Goal: Communication & Community: Answer question/provide support

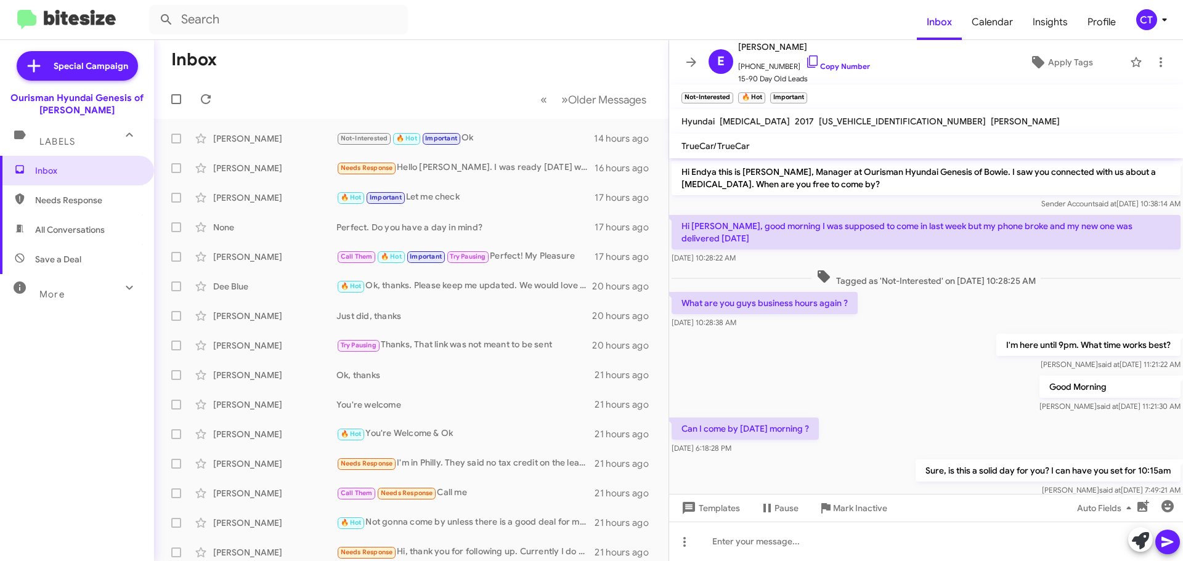
scroll to position [263, 0]
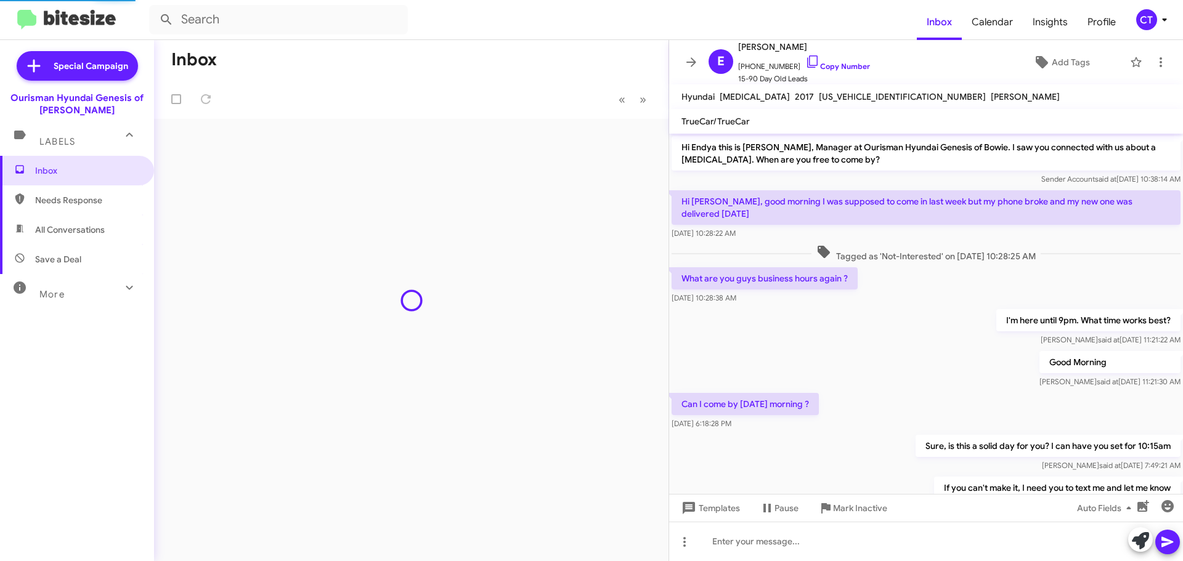
scroll to position [263, 0]
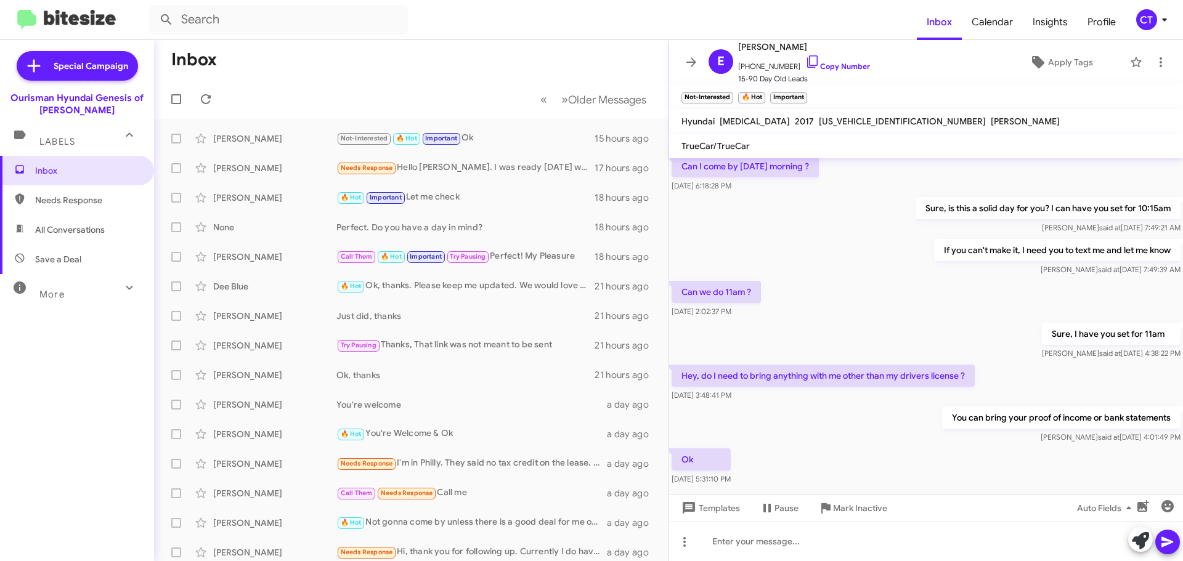
click at [1145, 18] on div "CT" at bounding box center [1146, 19] width 21 height 21
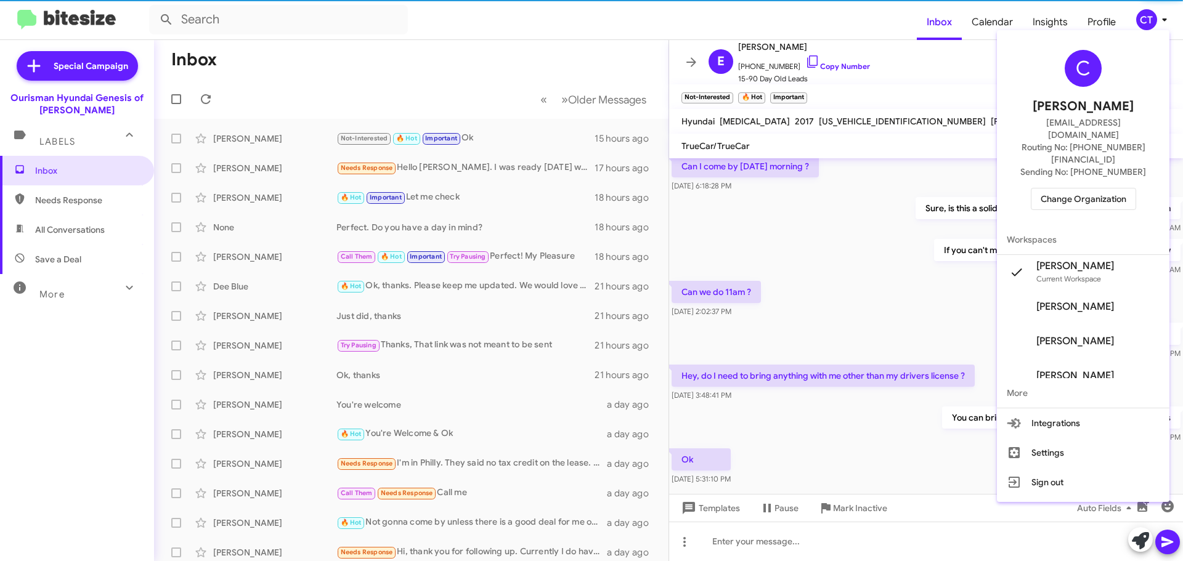
click at [1060, 189] on span "Change Organization" at bounding box center [1084, 199] width 86 height 21
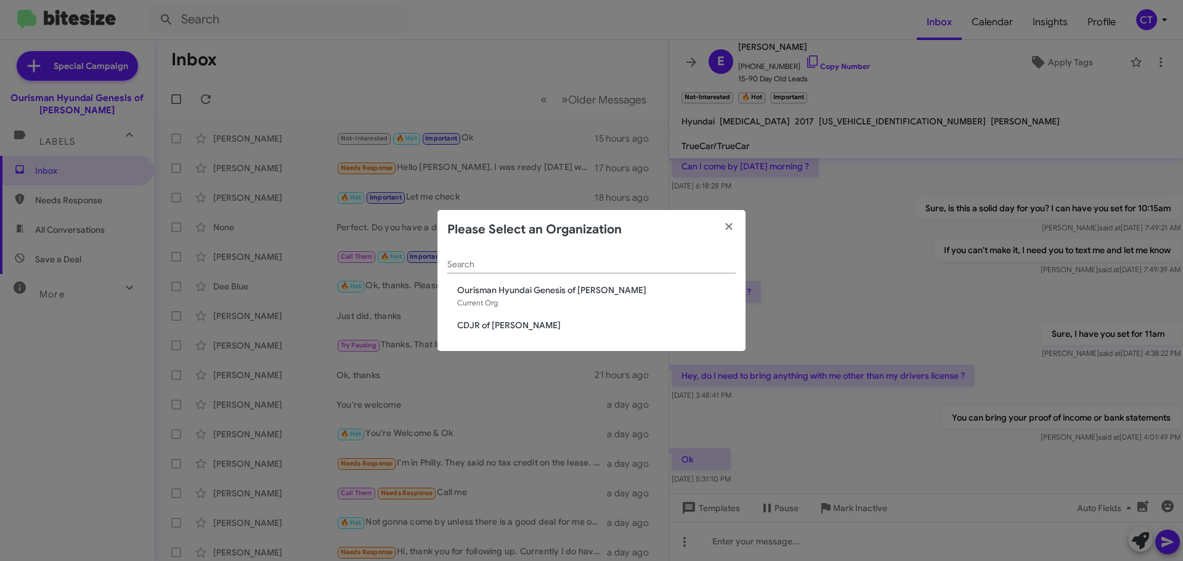
click at [536, 325] on span "CDJR of [PERSON_NAME]" at bounding box center [596, 325] width 279 height 12
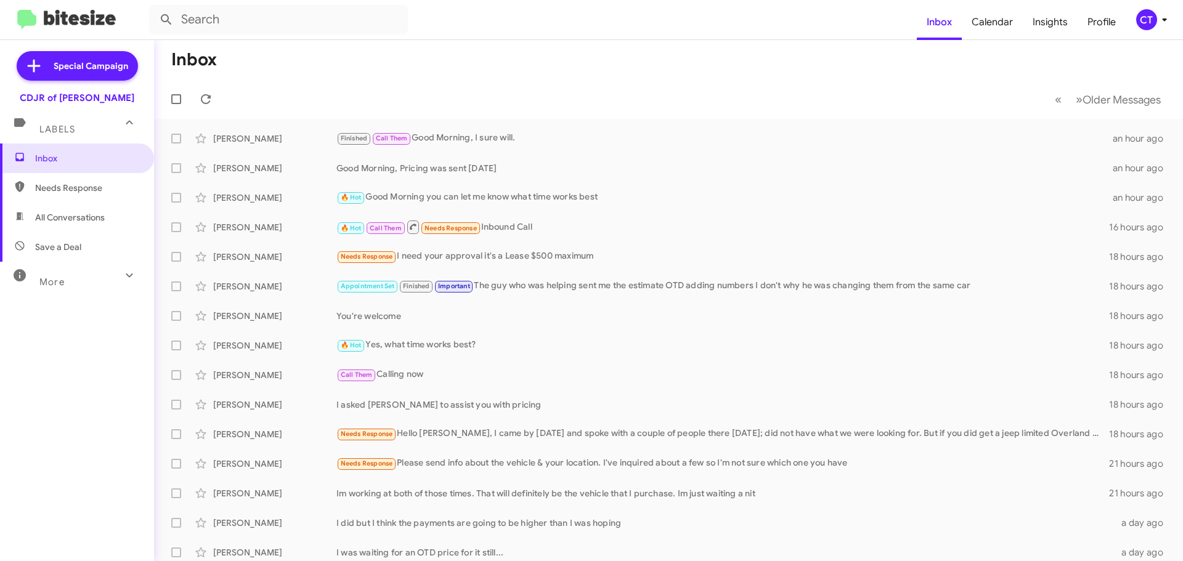
click at [577, 62] on mat-toolbar-row "Inbox" at bounding box center [668, 59] width 1029 height 39
click at [576, 134] on div "🔥 Hot Needs Response I will be free next Saturday" at bounding box center [731, 138] width 788 height 14
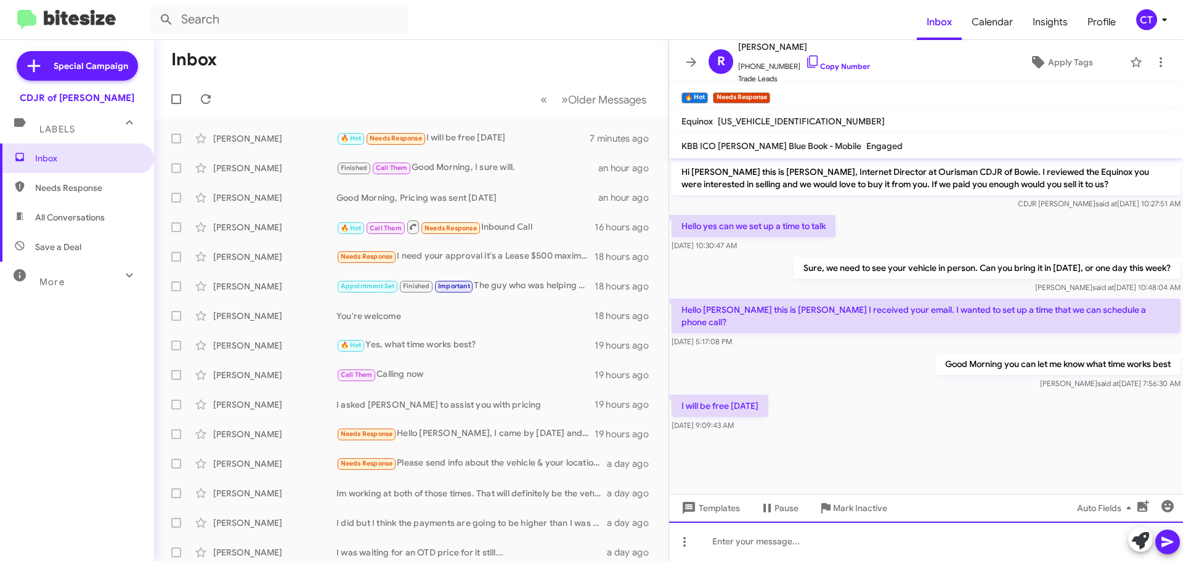
click at [806, 544] on div at bounding box center [926, 541] width 514 height 39
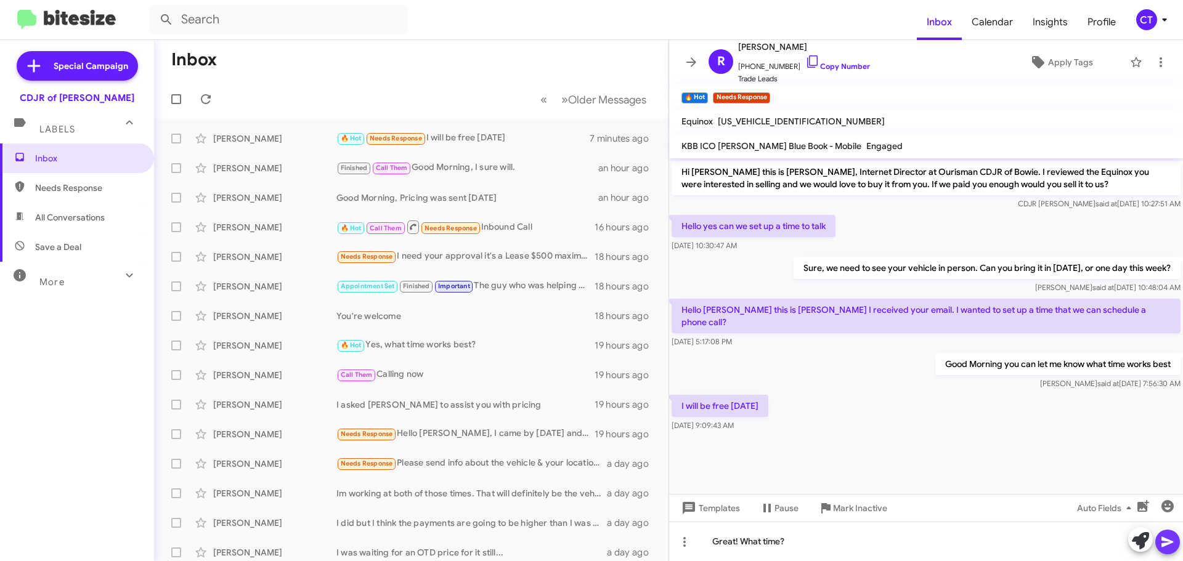
drag, startPoint x: 1167, startPoint y: 539, endPoint x: 1039, endPoint y: 398, distance: 190.7
click at [1167, 538] on icon at bounding box center [1168, 542] width 15 height 15
drag, startPoint x: 799, startPoint y: 60, endPoint x: 776, endPoint y: 78, distance: 29.5
click at [806, 60] on icon at bounding box center [813, 61] width 15 height 15
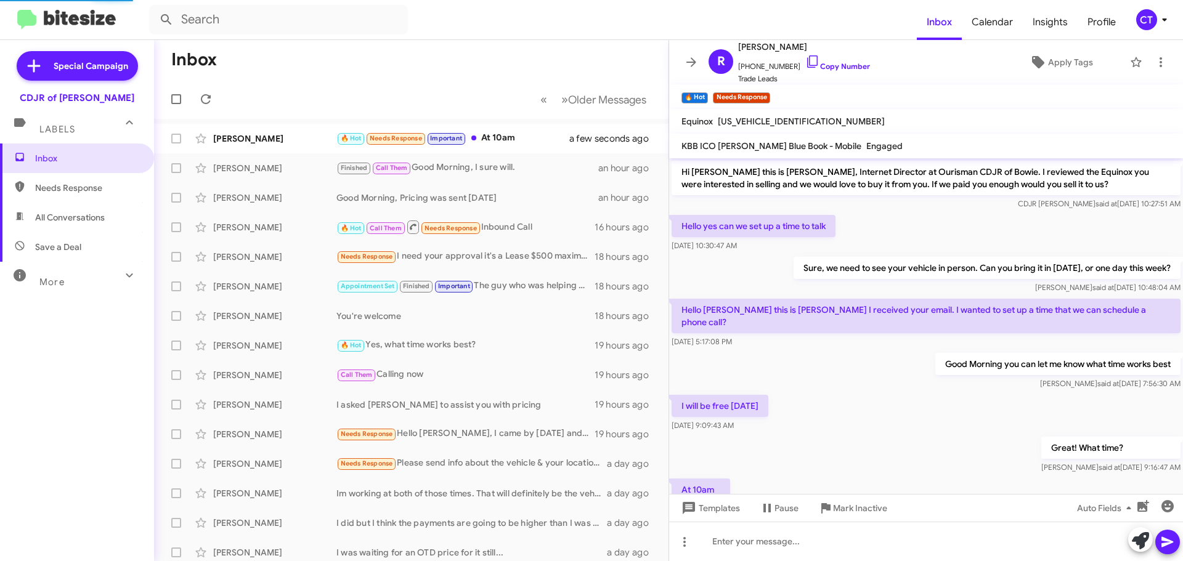
scroll to position [36, 0]
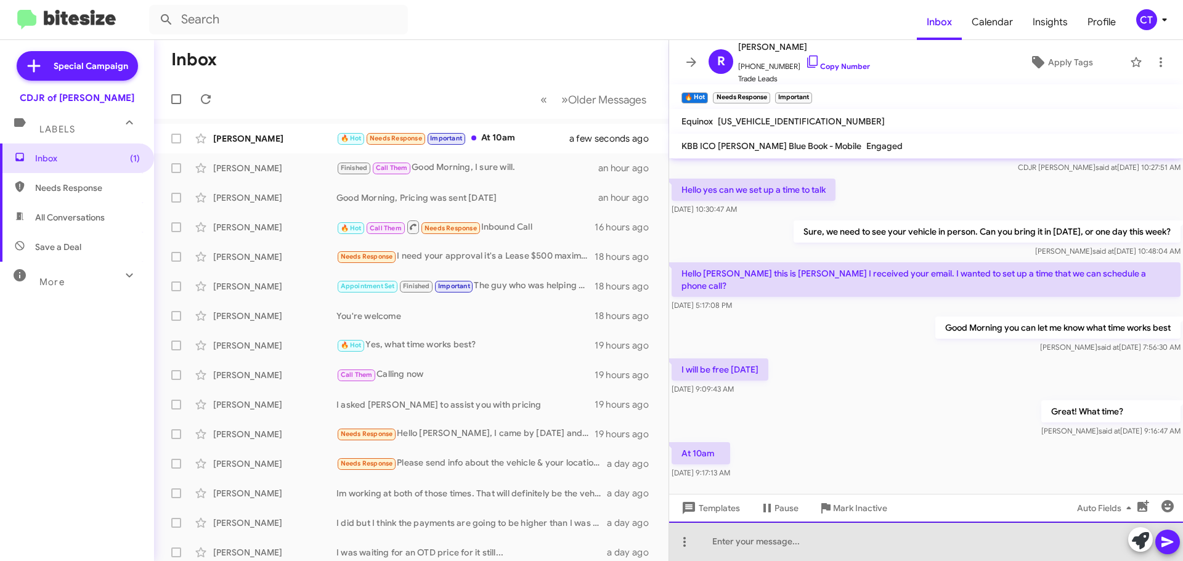
click at [848, 554] on div at bounding box center [926, 541] width 514 height 39
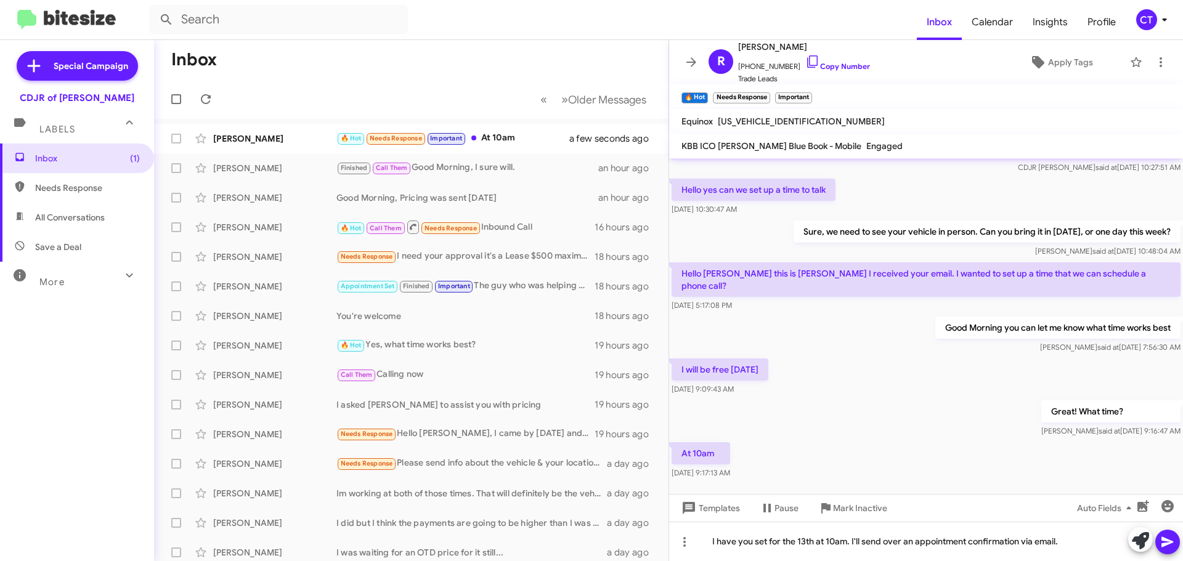
click at [1164, 536] on icon at bounding box center [1168, 542] width 15 height 15
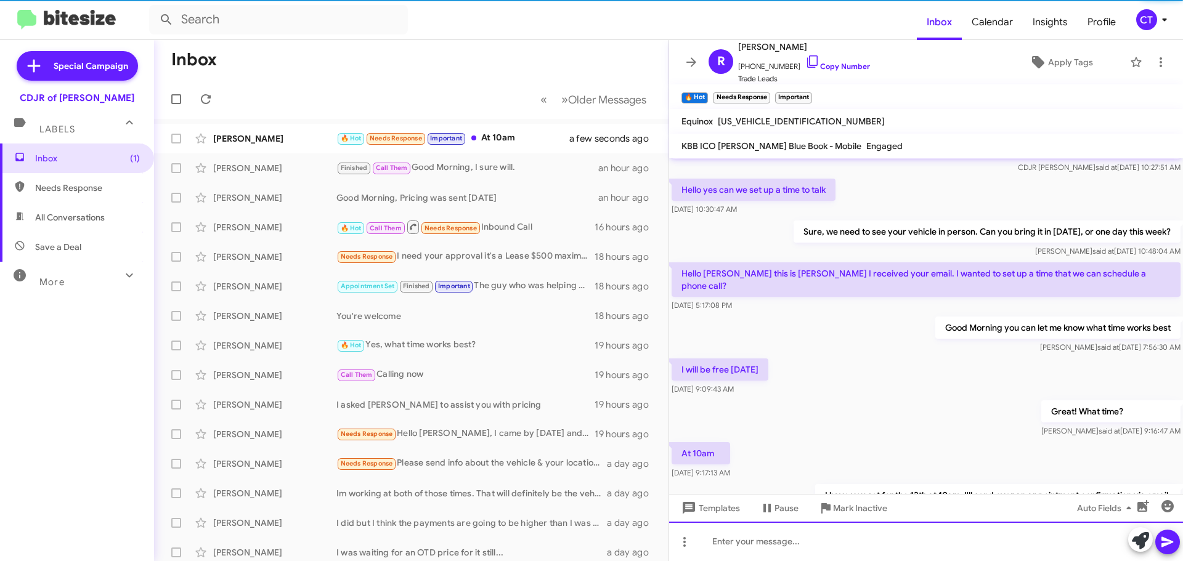
scroll to position [81, 0]
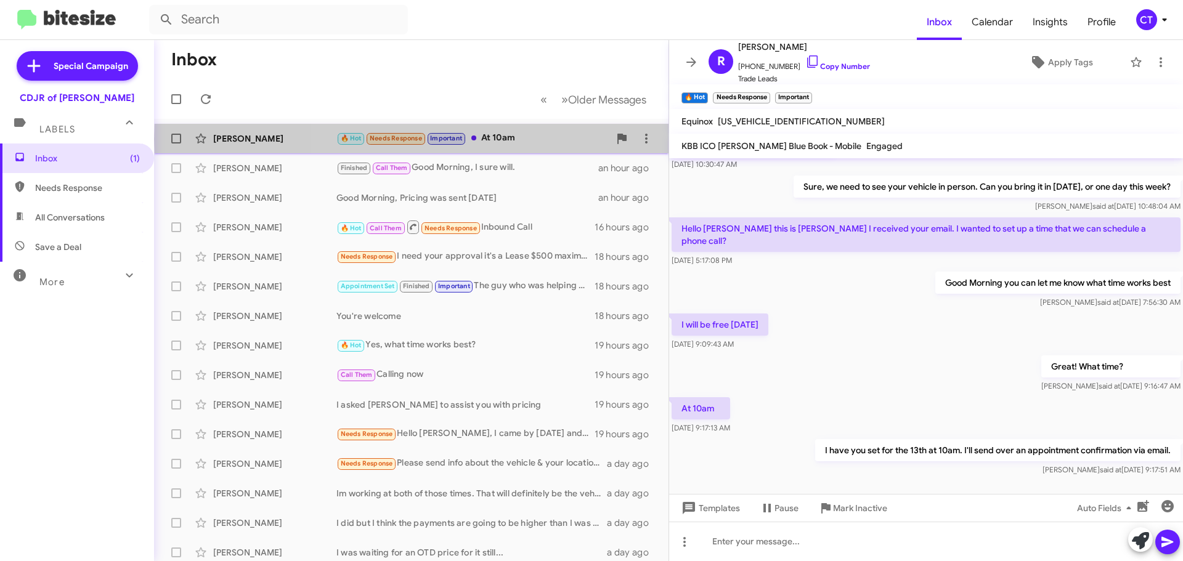
click at [534, 139] on div "🔥 Hot Needs Response Important At 10am" at bounding box center [473, 138] width 273 height 14
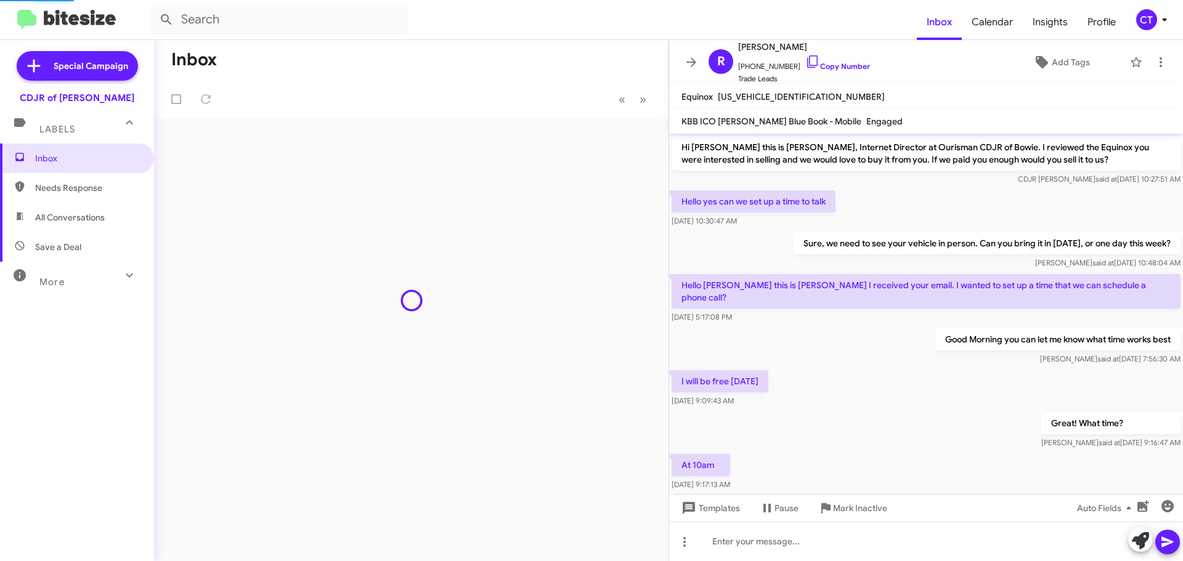
scroll to position [57, 0]
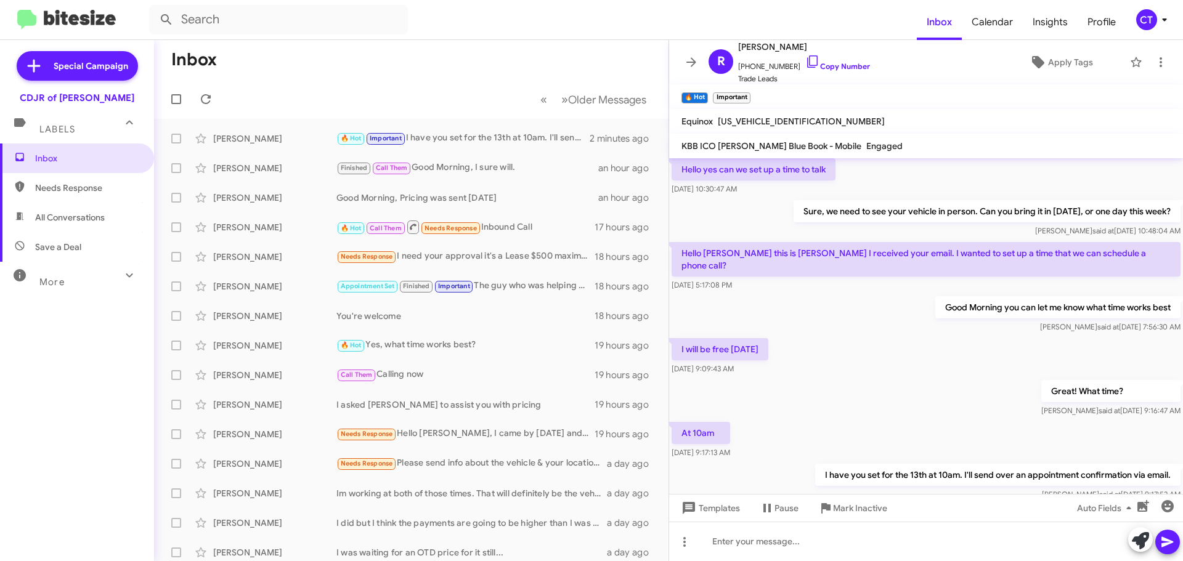
click at [1164, 20] on icon at bounding box center [1164, 19] width 4 height 3
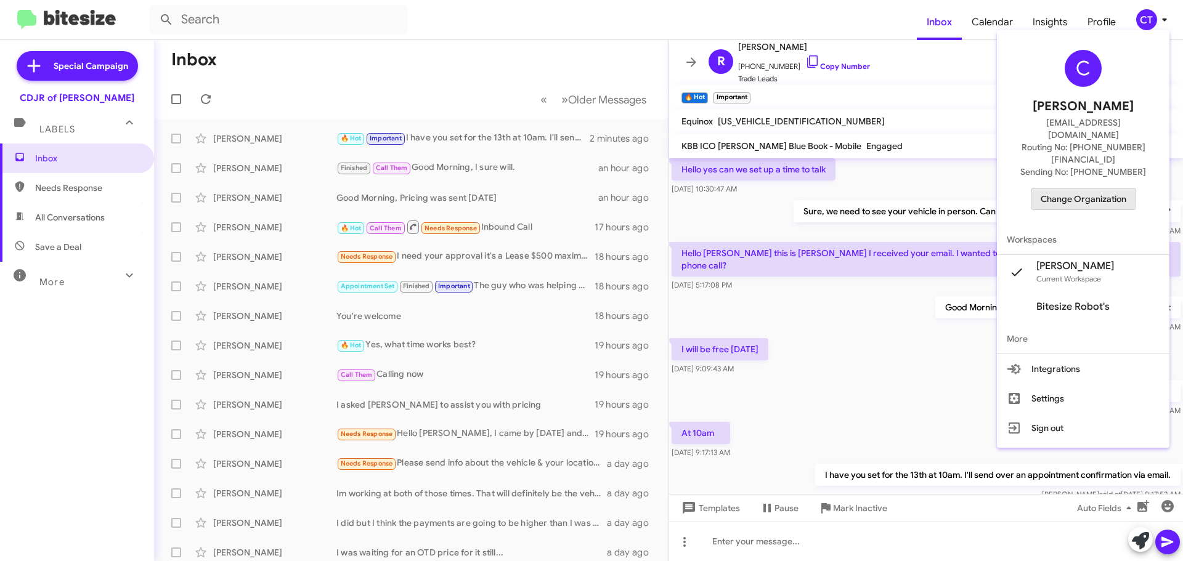
click at [1069, 189] on span "Change Organization" at bounding box center [1084, 199] width 86 height 21
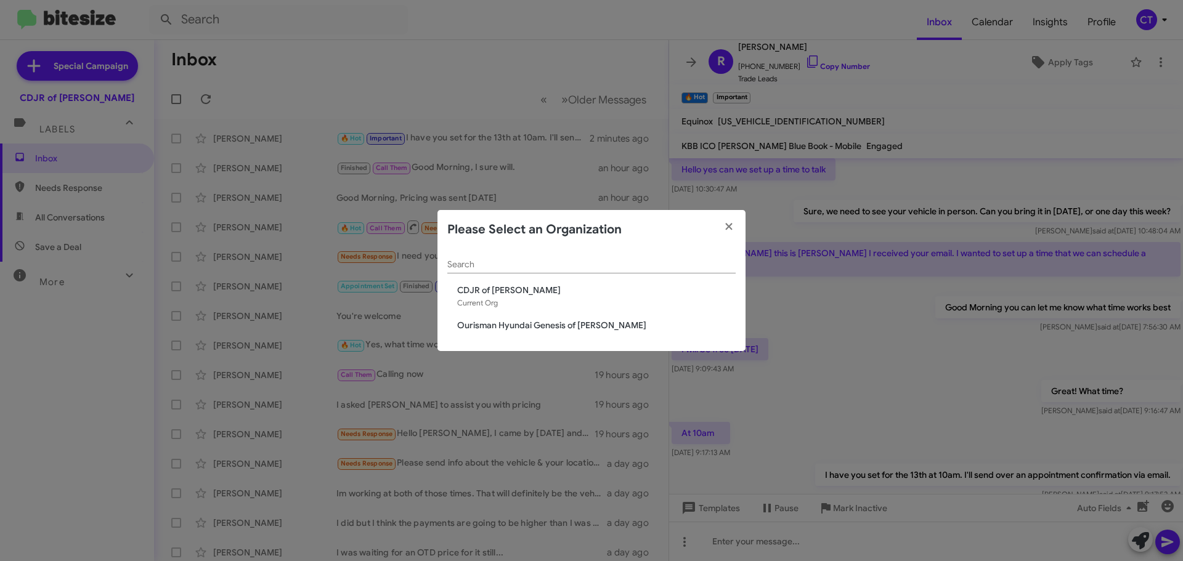
click at [578, 328] on span "Ourisman Hyundai Genesis of [PERSON_NAME]" at bounding box center [596, 325] width 279 height 12
